Goal: Understand site structure: Understand site structure

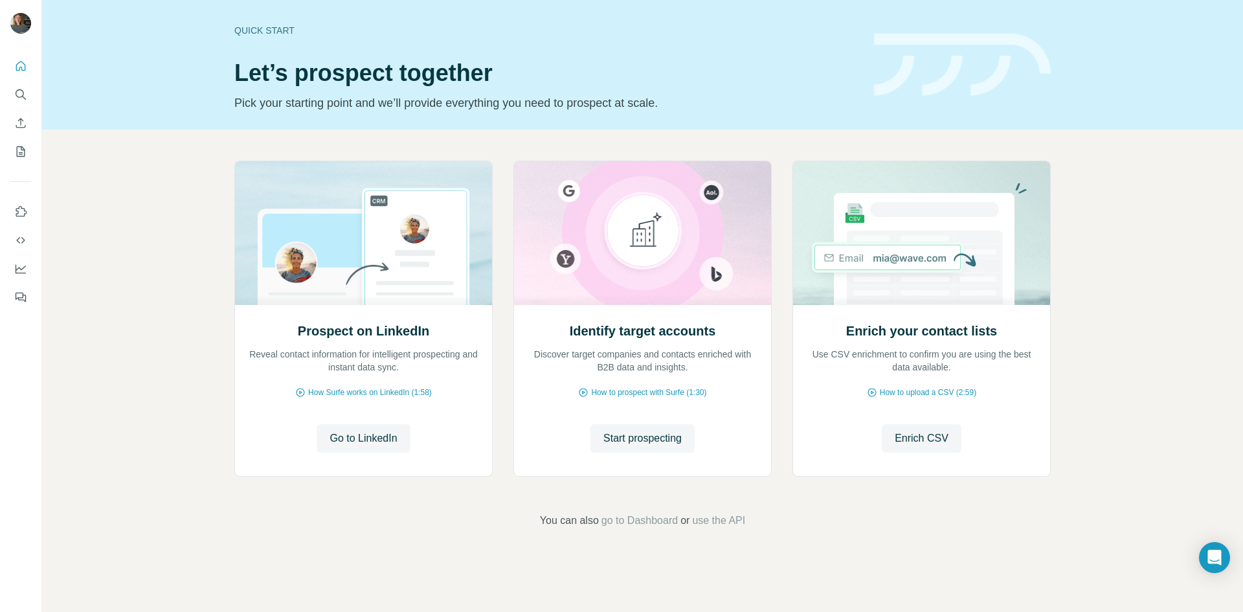
click at [118, 162] on div "Prospect on LinkedIn Reveal contact information for intelligent prospecting and…" at bounding box center [642, 344] width 1201 height 430
click at [20, 63] on icon "Quick start" at bounding box center [20, 66] width 13 height 13
click at [23, 69] on icon "Quick start" at bounding box center [20, 66] width 13 height 13
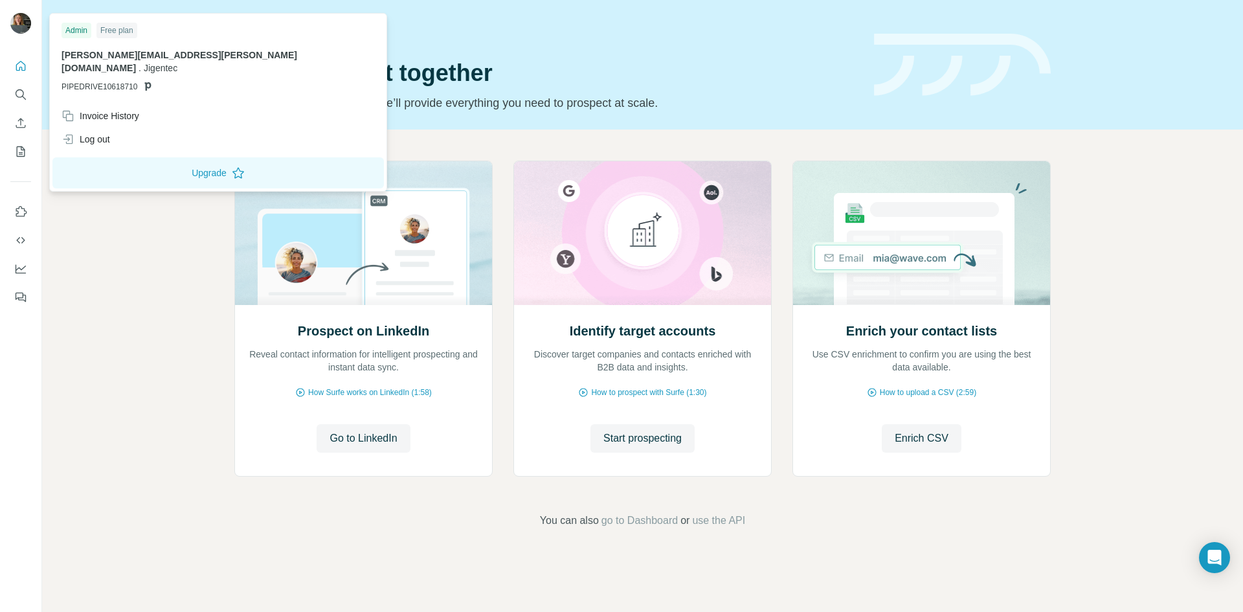
click at [23, 19] on img at bounding box center [20, 23] width 21 height 21
click at [967, 555] on div "Prospect on LinkedIn Reveal contact information for intelligent prospecting and…" at bounding box center [642, 344] width 1201 height 430
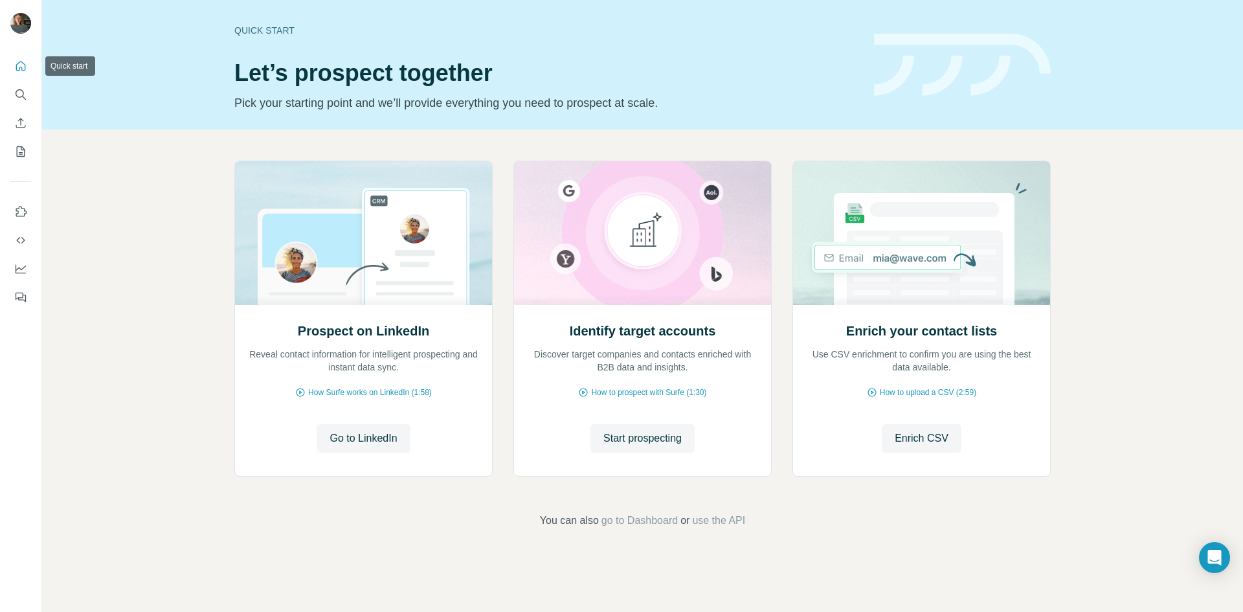
click at [20, 64] on icon "Quick start" at bounding box center [20, 66] width 13 height 13
click at [147, 97] on div "Quick start Let’s prospect together Pick your starting point and we’ll provide …" at bounding box center [642, 64] width 1201 height 129
click at [129, 245] on div "Prospect on LinkedIn Reveal contact information for intelligent prospecting and…" at bounding box center [642, 344] width 1201 height 430
click at [943, 50] on img at bounding box center [962, 65] width 177 height 63
